Goal: Navigation & Orientation: Find specific page/section

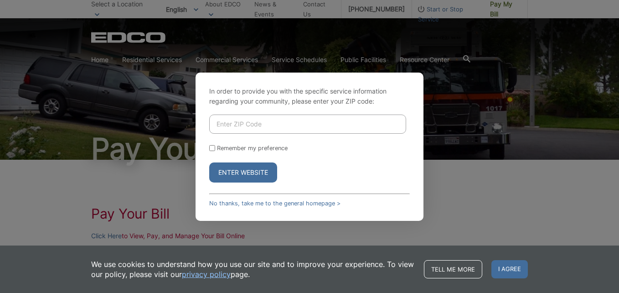
click at [217, 125] on input "Enter ZIP Code" at bounding box center [307, 123] width 197 height 19
type input "92020"
click at [213, 149] on input "Remember my preference" at bounding box center [212, 148] width 6 height 6
checkbox input "true"
click at [239, 173] on button "Enter Website" at bounding box center [243, 172] width 68 height 20
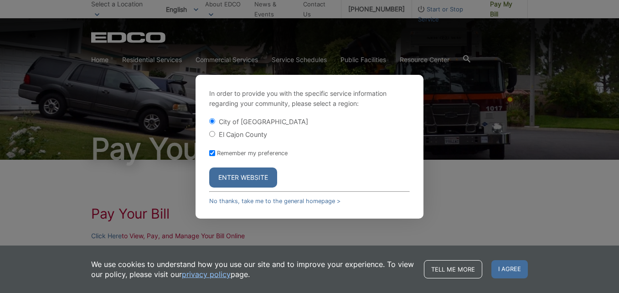
click at [241, 177] on button "Enter Website" at bounding box center [243, 177] width 68 height 20
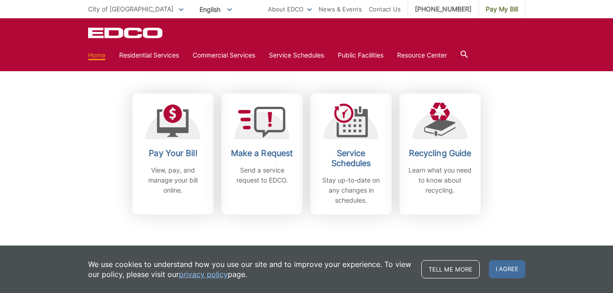
scroll to position [228, 0]
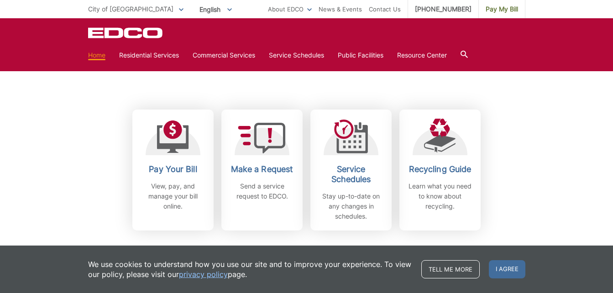
click at [165, 192] on p "View, pay, and manage your bill online." at bounding box center [173, 196] width 68 height 30
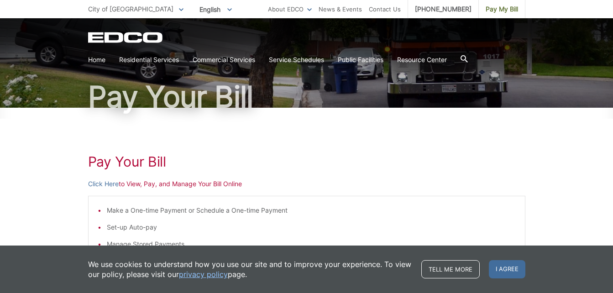
scroll to position [46, 0]
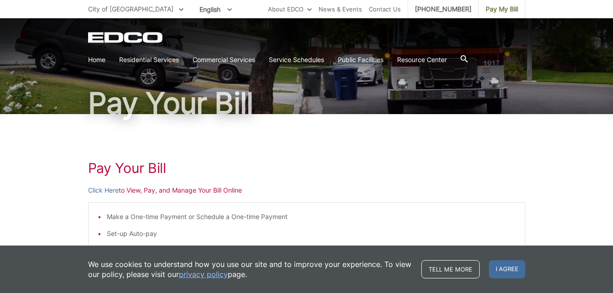
click at [106, 189] on link "Click Here" at bounding box center [103, 190] width 31 height 10
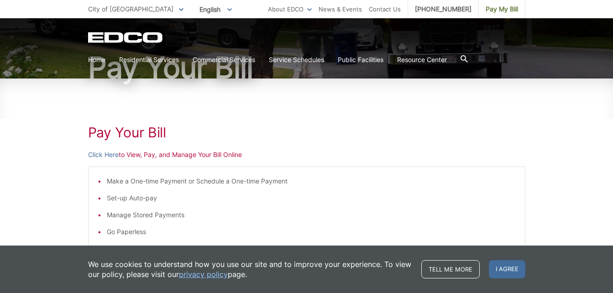
scroll to position [137, 0]
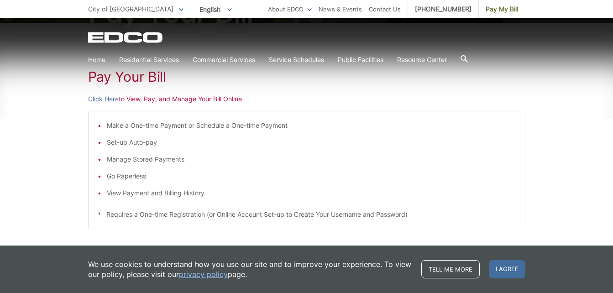
click at [0, 0] on icon at bounding box center [0, 0] width 0 height 0
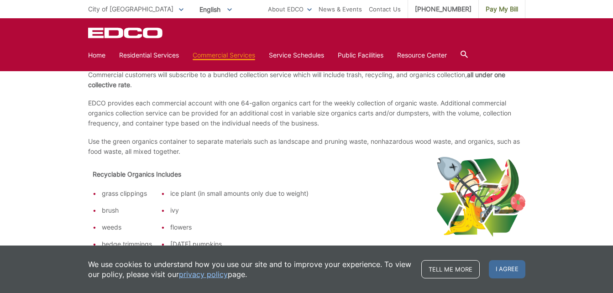
scroll to position [294, 0]
